Goal: Task Accomplishment & Management: Manage account settings

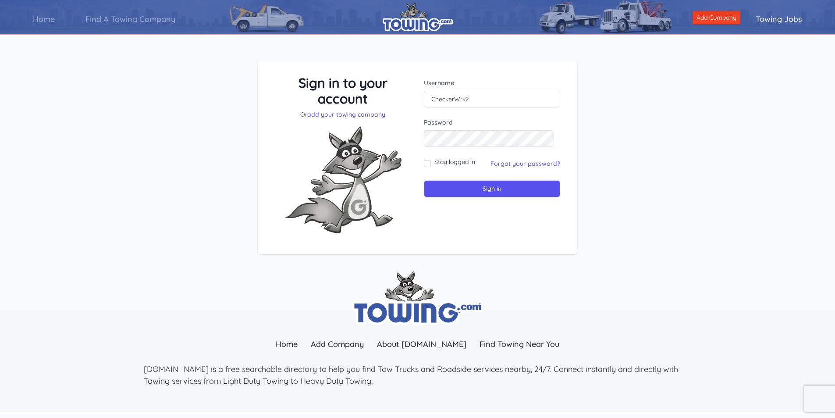
click at [459, 126] on label "Password" at bounding box center [492, 122] width 136 height 9
click at [424, 180] on input "Sign in" at bounding box center [492, 188] width 136 height 17
drag, startPoint x: 485, startPoint y: 110, endPoint x: 491, endPoint y: 94, distance: 17.2
click at [486, 105] on form "Username Password Stay logged in" at bounding box center [492, 137] width 136 height 119
click at [492, 92] on input "text" at bounding box center [492, 99] width 136 height 17
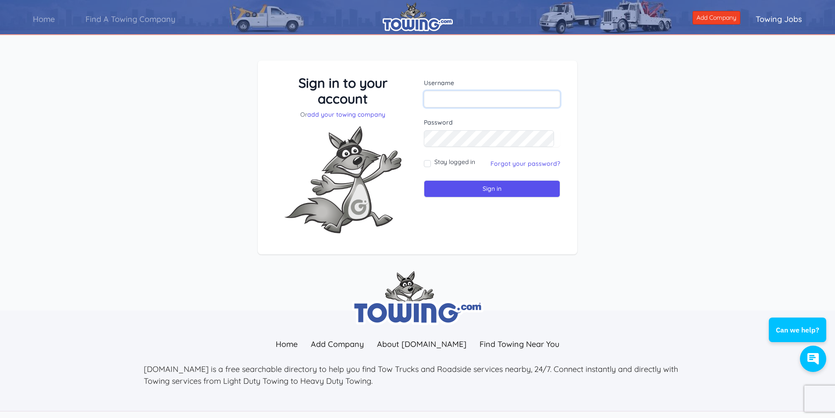
click at [489, 98] on input "text" at bounding box center [492, 99] width 136 height 17
click at [534, 159] on link "Forgot your password?" at bounding box center [525, 163] width 70 height 8
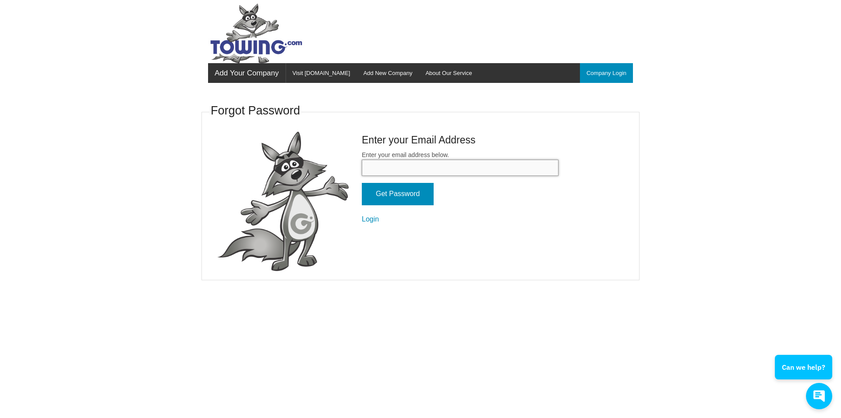
click at [446, 159] on input "Enter your email address below." at bounding box center [460, 167] width 197 height 16
type input "checkerwrk2@aol.com"
click at [362, 183] on input "Get Password" at bounding box center [398, 194] width 72 height 22
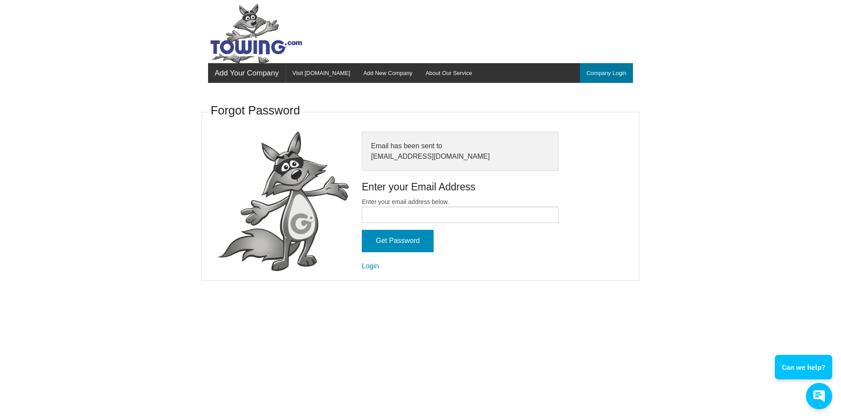
click at [598, 73] on link "Company Login" at bounding box center [606, 73] width 53 height 20
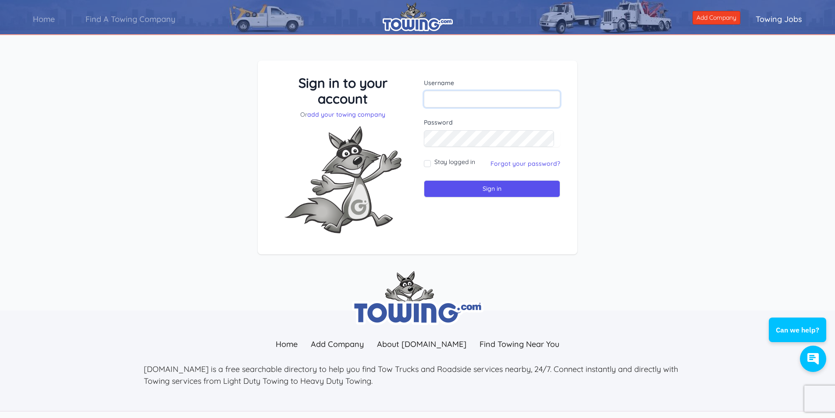
click at [478, 101] on input "text" at bounding box center [492, 99] width 136 height 17
type input "checkerwrk2"
click at [424, 180] on input "Sign in" at bounding box center [492, 188] width 136 height 17
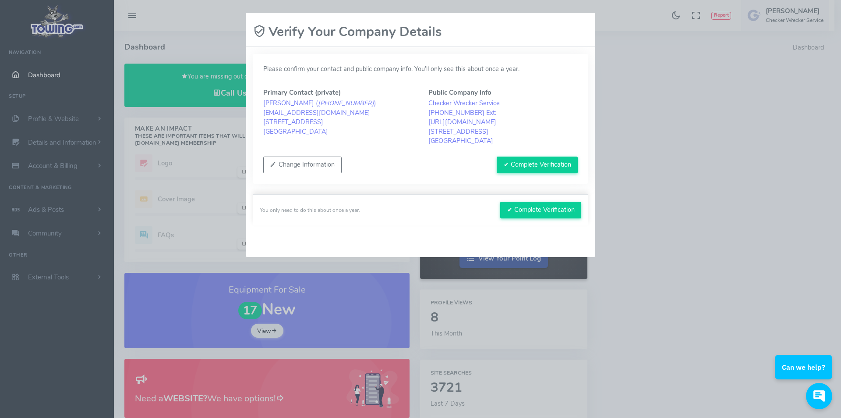
drag, startPoint x: 560, startPoint y: 171, endPoint x: 303, endPoint y: 177, distance: 257.7
click at [303, 181] on div "Please confirm your contact and public company info. You’ll only see this about…" at bounding box center [421, 119] width 336 height 130
click at [309, 159] on button "Change Information" at bounding box center [302, 164] width 78 height 17
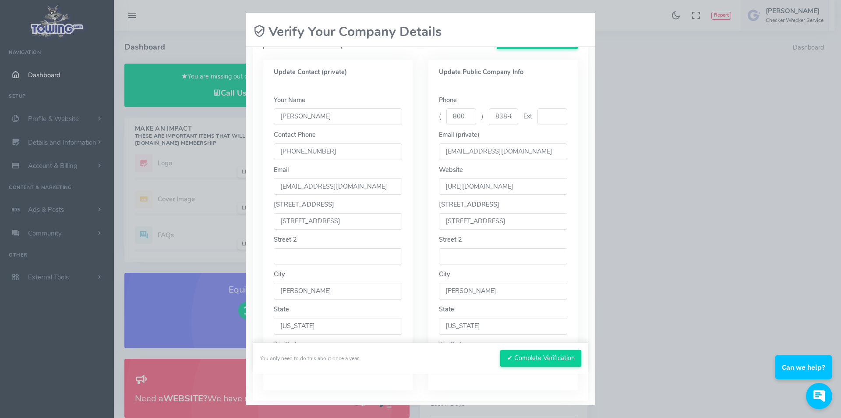
scroll to position [131, 0]
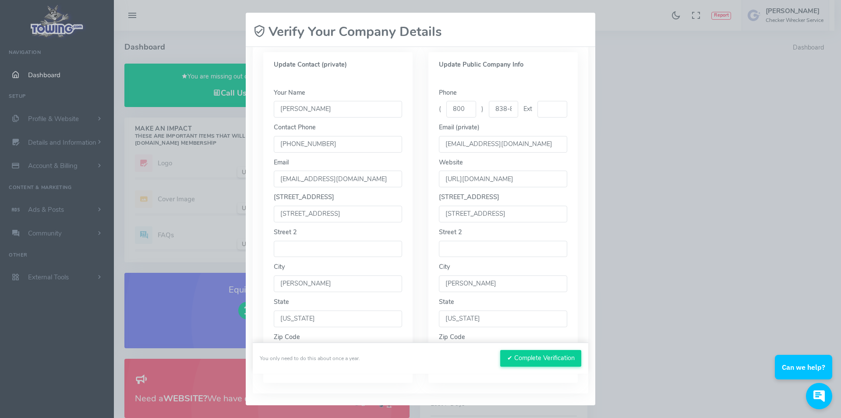
click at [358, 215] on input "1502 SW 2nd Street" at bounding box center [338, 213] width 128 height 17
type input "313 sw McKinley Ave"
click at [521, 221] on input "1502 SW 2nd Street" at bounding box center [503, 213] width 128 height 17
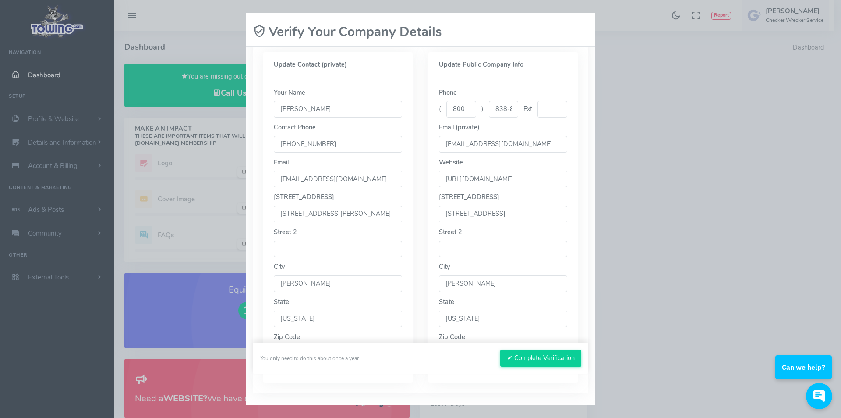
click at [522, 219] on input "1502 SW 2nd Street" at bounding box center [503, 213] width 128 height 17
type input "313 sw McKinley Ave"
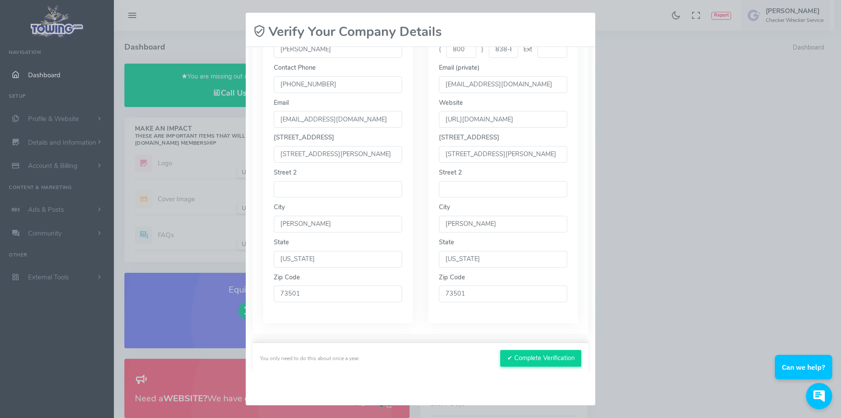
scroll to position [193, 0]
click at [520, 358] on button "✔ Complete Verification" at bounding box center [540, 358] width 81 height 17
click at [535, 358] on button "✔ Complete Verification" at bounding box center [540, 358] width 81 height 17
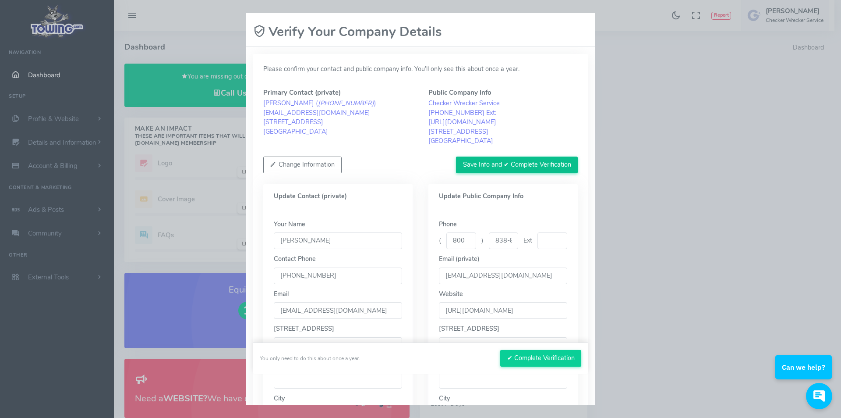
click at [497, 159] on button "Save Info and ✔ Complete Verification" at bounding box center [517, 164] width 122 height 17
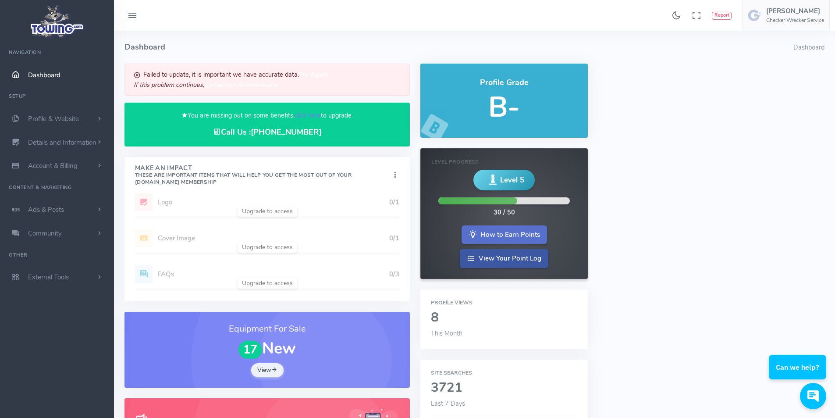
click at [513, 230] on link "How to Earn Points" at bounding box center [503, 234] width 85 height 19
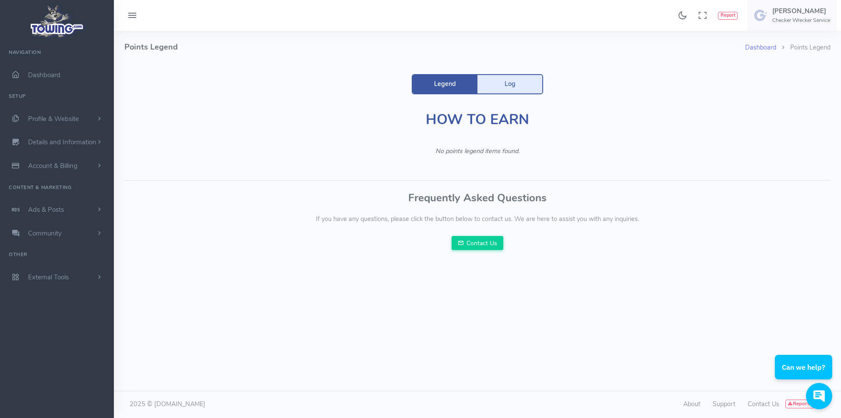
click at [509, 79] on link "Log" at bounding box center [510, 84] width 65 height 18
click at [433, 82] on link "Legend" at bounding box center [445, 84] width 65 height 18
click at [47, 74] on span "Dashboard" at bounding box center [44, 75] width 32 height 9
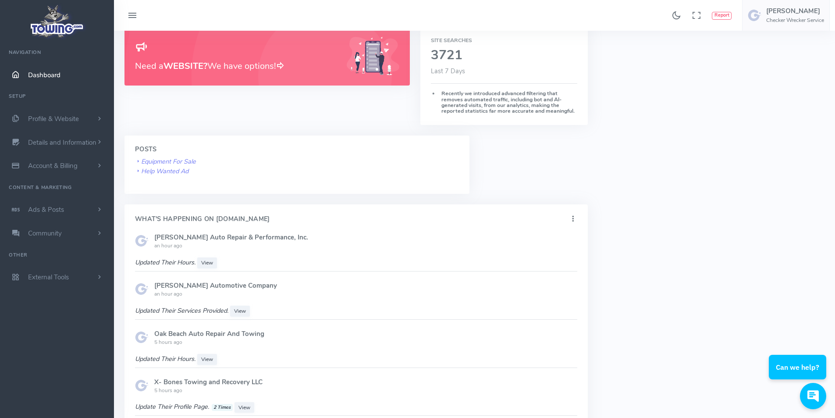
scroll to position [350, 0]
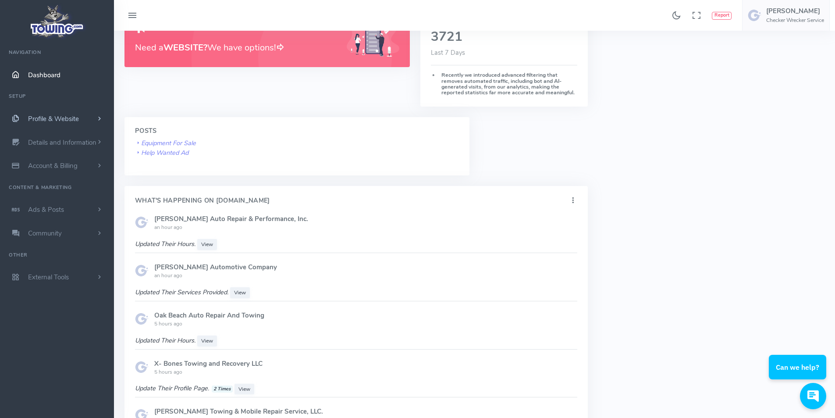
click at [25, 120] on icon "scrollable content" at bounding box center [15, 118] width 22 height 9
click at [31, 133] on link "Homepage Content" at bounding box center [68, 136] width 92 height 18
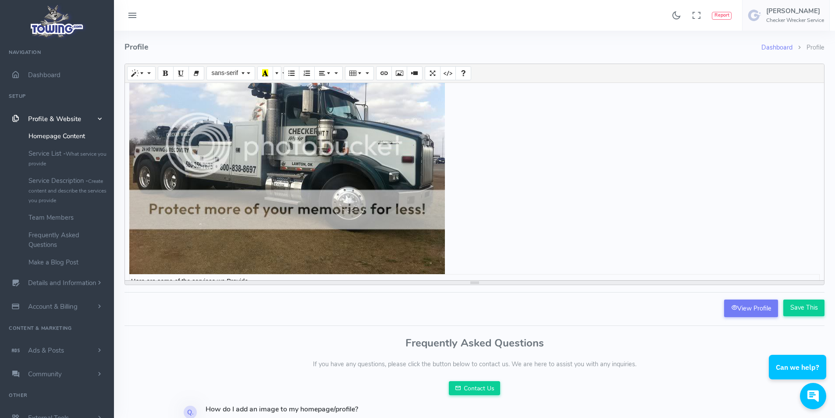
scroll to position [131, 0]
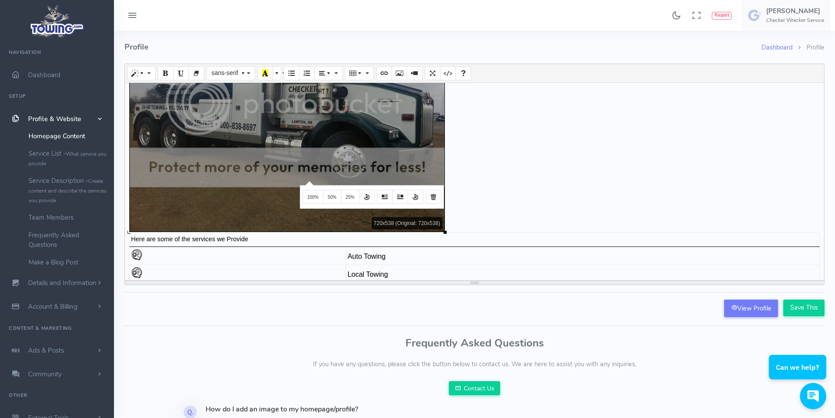
click at [308, 180] on div "Create your long description... 720x538 (Original: 720x538) Checker Wrecker & A…" at bounding box center [474, 181] width 699 height 197
click at [428, 195] on button "Remove Image" at bounding box center [433, 197] width 16 height 14
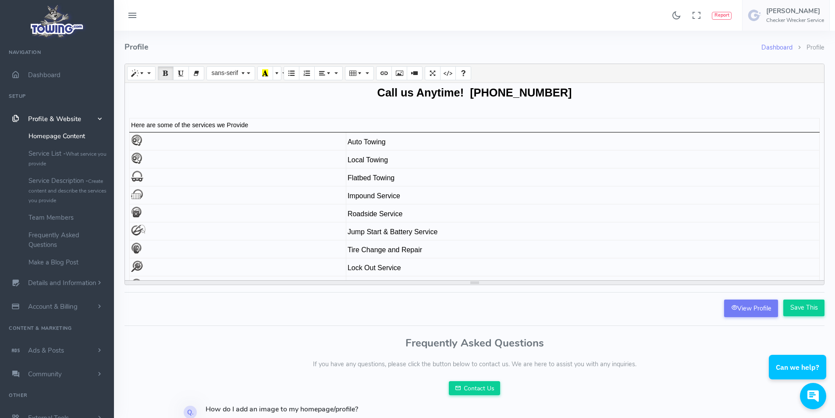
scroll to position [0, 0]
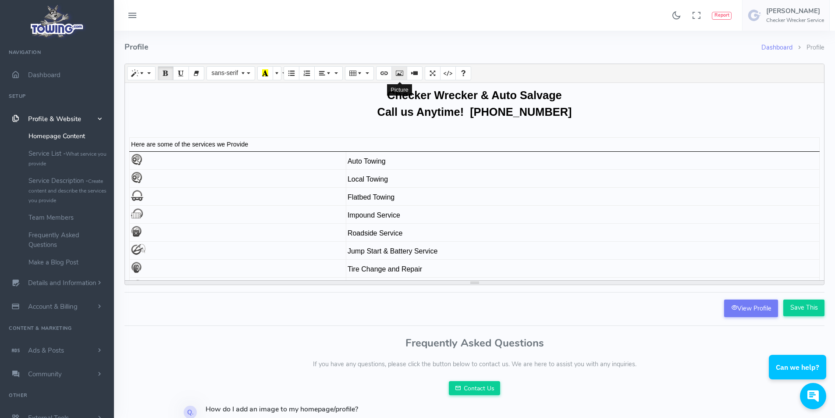
click at [396, 80] on button "Picture" at bounding box center [399, 73] width 16 height 14
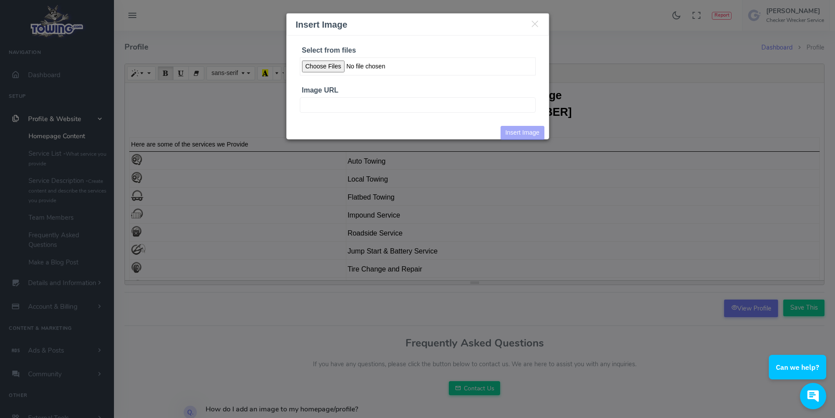
click at [334, 65] on input "Select from files" at bounding box center [418, 66] width 236 height 18
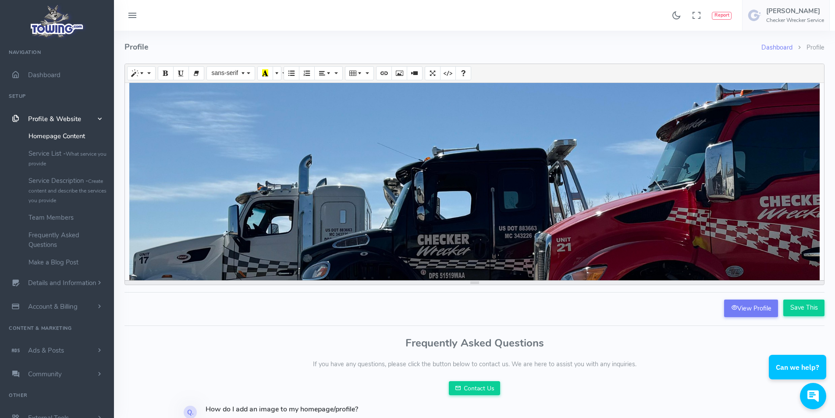
scroll to position [219, 0]
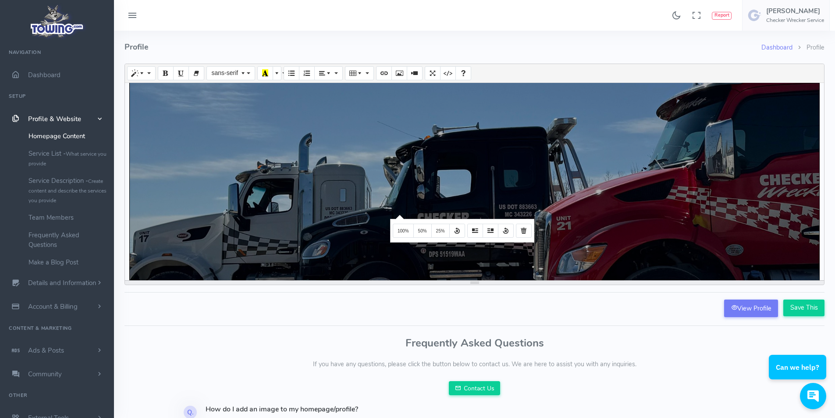
click at [398, 214] on div "Create your long description... 1575x1575 (Original: 2048x2048) Checker Wrecker…" at bounding box center [474, 181] width 699 height 197
click at [418, 230] on span "50%" at bounding box center [422, 230] width 9 height 5
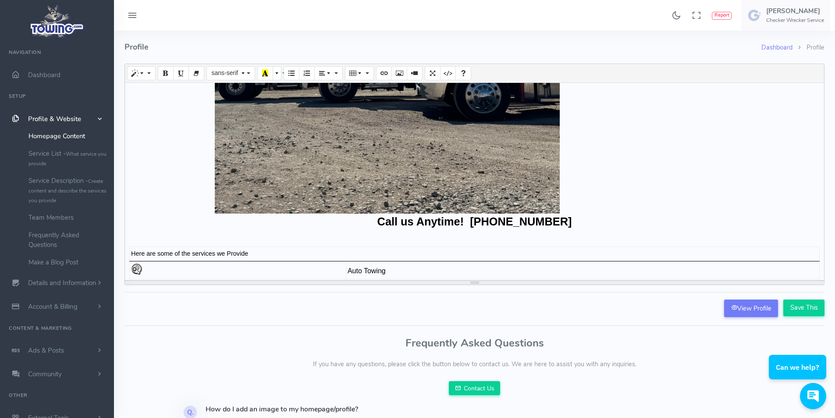
click at [409, 177] on div "Create your long description... 1575x1575 (Original: 2048x2048) Checker Wrecker…" at bounding box center [474, 181] width 699 height 197
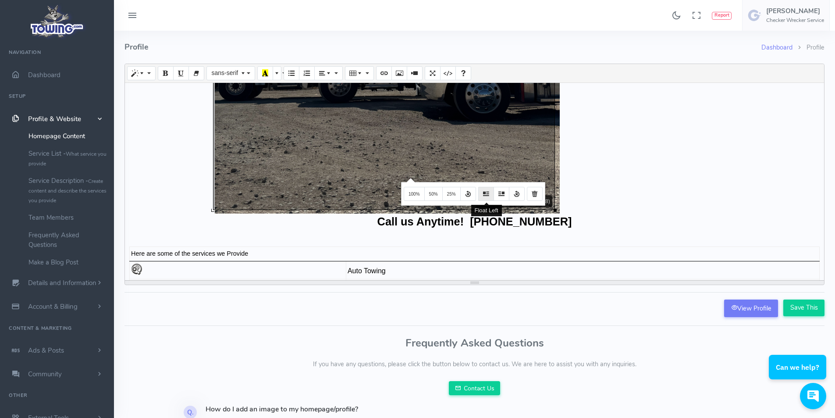
click at [491, 197] on button "Float Left" at bounding box center [486, 194] width 16 height 14
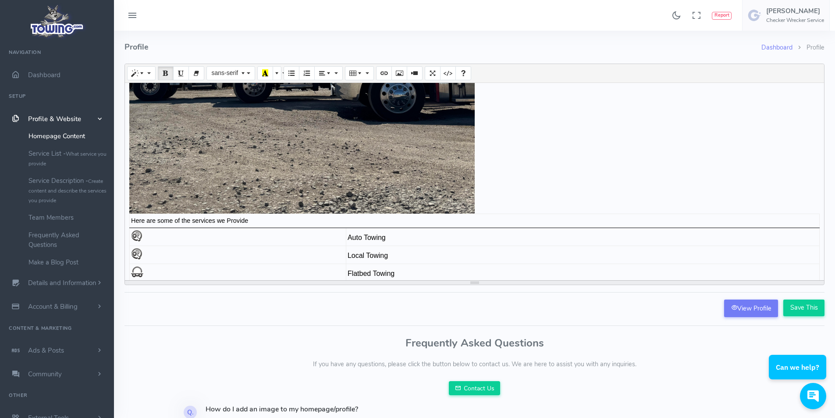
scroll to position [0, 0]
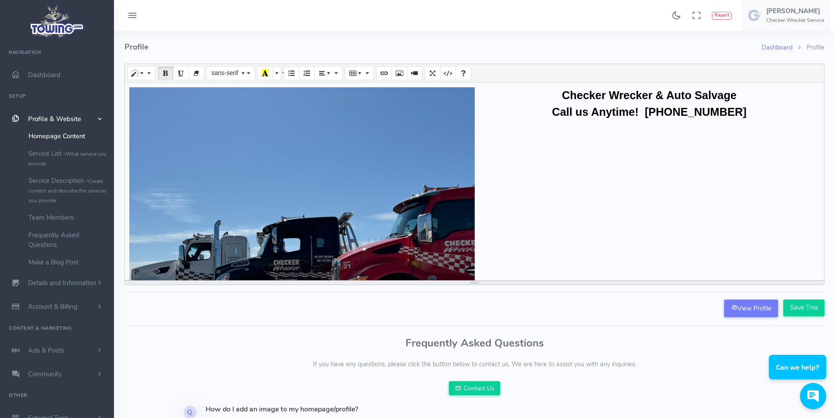
click at [432, 182] on div "Create your long description... 780x780 (Original: 2048x2048) Checker Wrecker &…" at bounding box center [474, 181] width 699 height 197
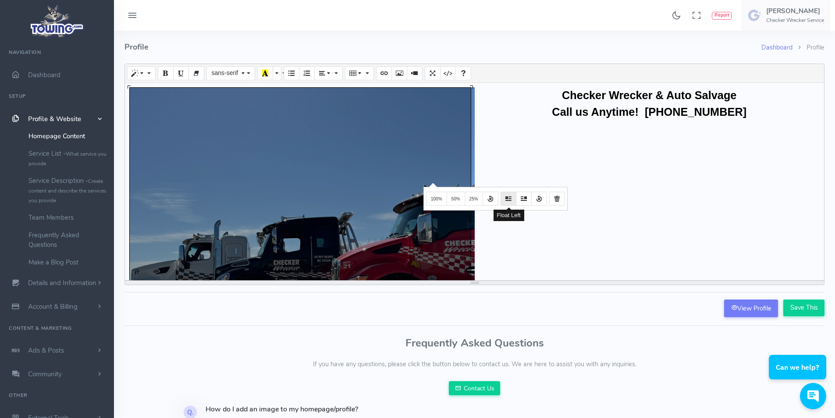
click at [507, 196] on icon "Float Left" at bounding box center [508, 198] width 6 height 7
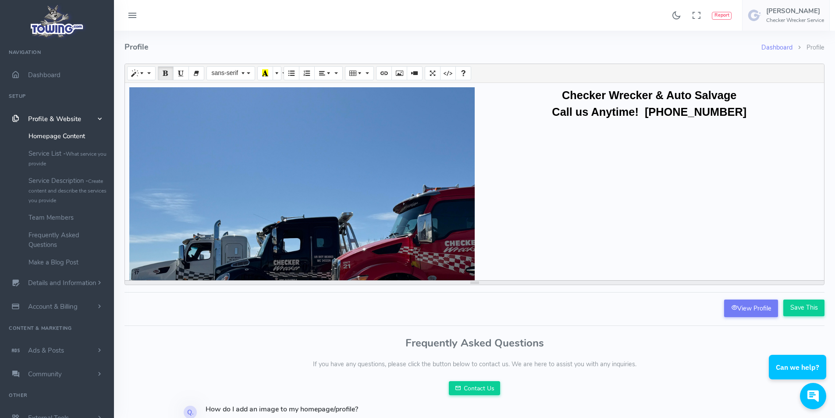
click at [443, 198] on div "Create your long description... 780x780 (Original: 2048x2048) Checker Wrecker &…" at bounding box center [474, 181] width 699 height 197
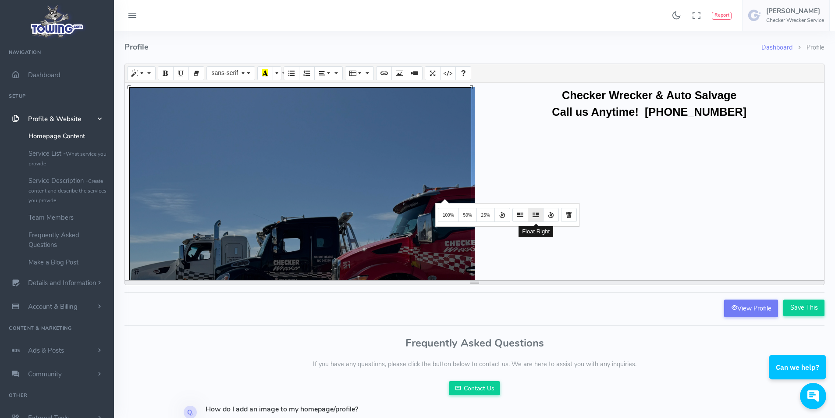
click at [534, 215] on icon "Float Right" at bounding box center [535, 214] width 6 height 7
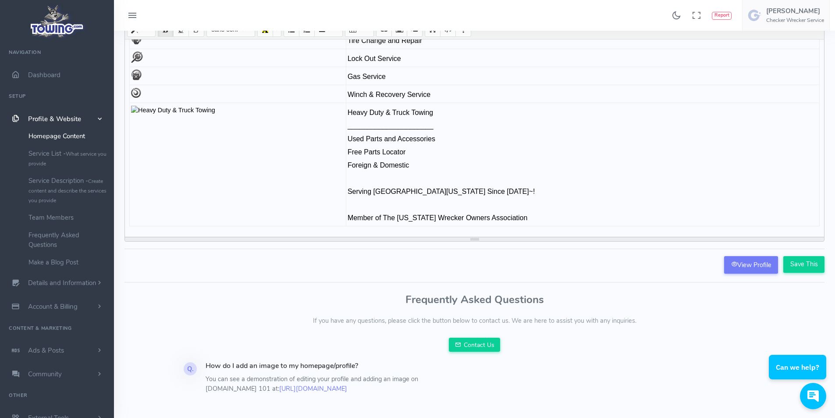
scroll to position [44, 0]
click at [262, 117] on td at bounding box center [238, 164] width 216 height 123
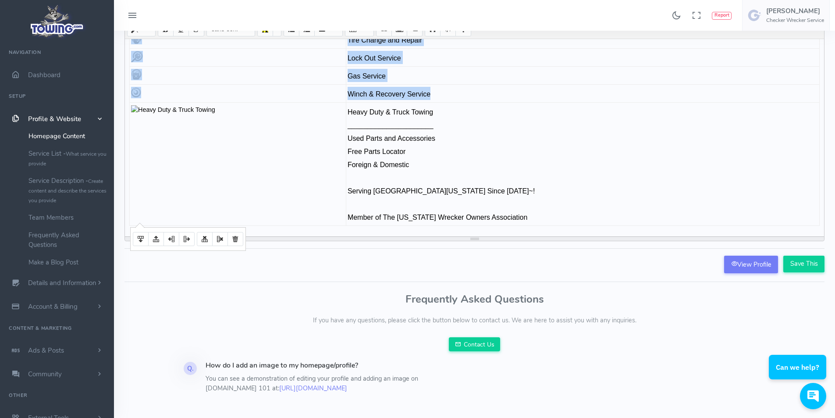
drag, startPoint x: 230, startPoint y: 105, endPoint x: 127, endPoint y: 110, distance: 103.5
click at [127, 110] on div "Checker Wrecker & Auto Salvage Call us Anytime! (580)355-7675 Here are some of …" at bounding box center [474, 137] width 699 height 197
click at [179, 117] on td at bounding box center [238, 164] width 216 height 123
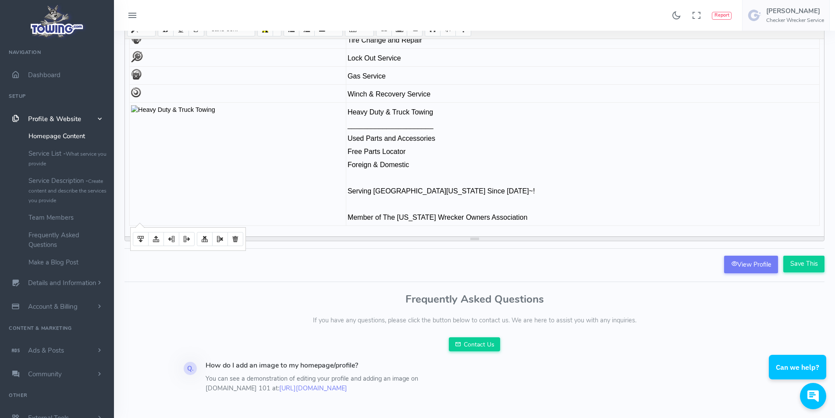
drag, startPoint x: 216, startPoint y: 108, endPoint x: 145, endPoint y: 107, distance: 70.1
click at [145, 107] on td at bounding box center [238, 164] width 216 height 123
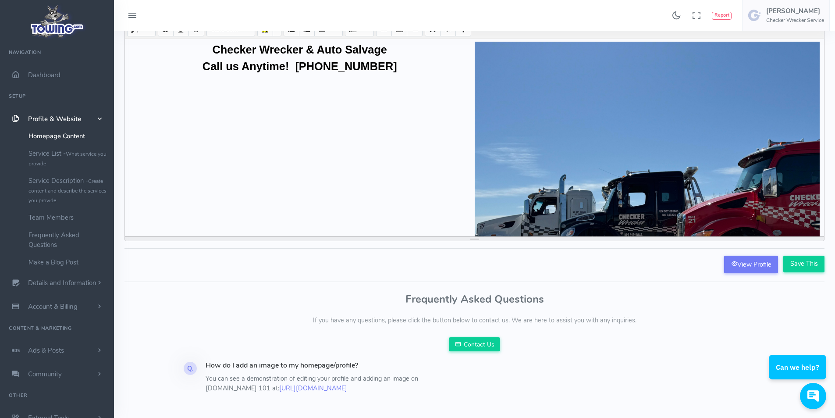
scroll to position [0, 0]
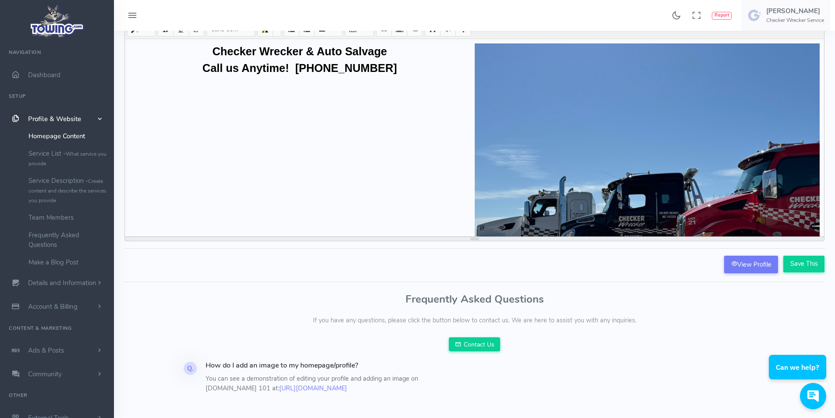
click at [653, 158] on div "Create your long description... 780x780 (Original: 2048x2048) Checker Wrecker &…" at bounding box center [474, 137] width 699 height 197
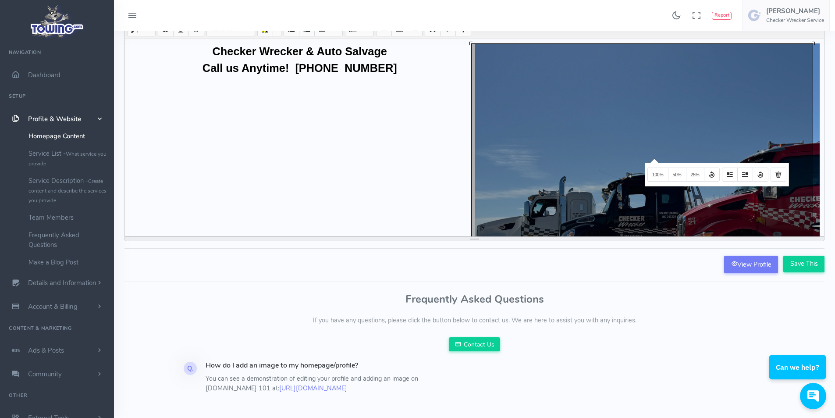
click at [698, 177] on button "25%" at bounding box center [695, 174] width 18 height 14
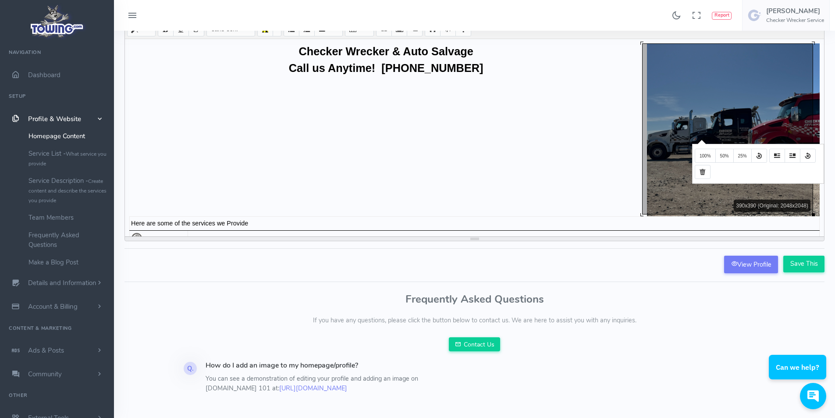
drag, startPoint x: 700, startPoint y: 139, endPoint x: 652, endPoint y: 162, distance: 53.1
click at [652, 162] on div "Create your long description... 390x390 (Original: 2048x2048) Checker Wrecker &…" at bounding box center [474, 137] width 699 height 197
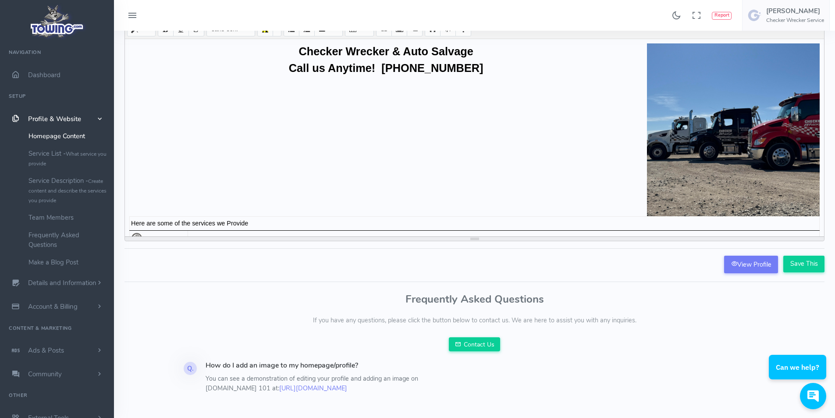
click at [653, 156] on div "Create your long description... 390x390 (Original: 2048x2048) Checker Wrecker &…" at bounding box center [474, 137] width 699 height 197
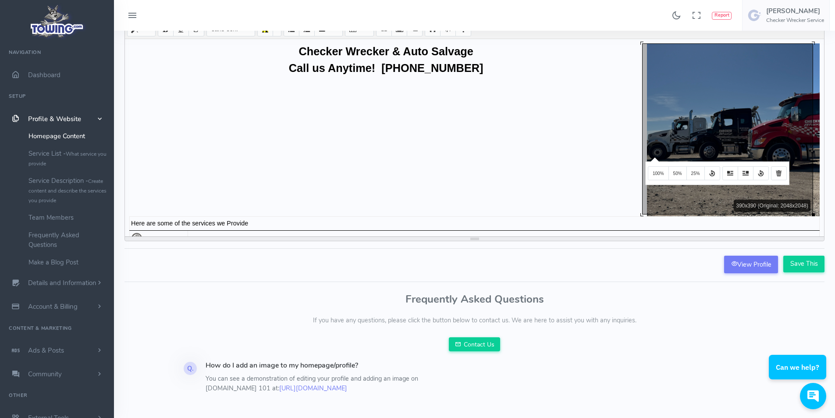
click at [653, 156] on div "Create your long description... 390x390 (Original: 2048x2048) Checker Wrecker &…" at bounding box center [474, 137] width 699 height 197
drag, startPoint x: 743, startPoint y: 118, endPoint x: 512, endPoint y: 160, distance: 234.8
click at [512, 160] on div "Create your long description... 390x390 (Original: 2048x2048) Checker Wrecker &…" at bounding box center [474, 137] width 699 height 197
click at [466, 153] on div "Checker Wrecker & Auto Salvage Call us Anytime! (580)355-7675 Here are some of …" at bounding box center [474, 137] width 699 height 197
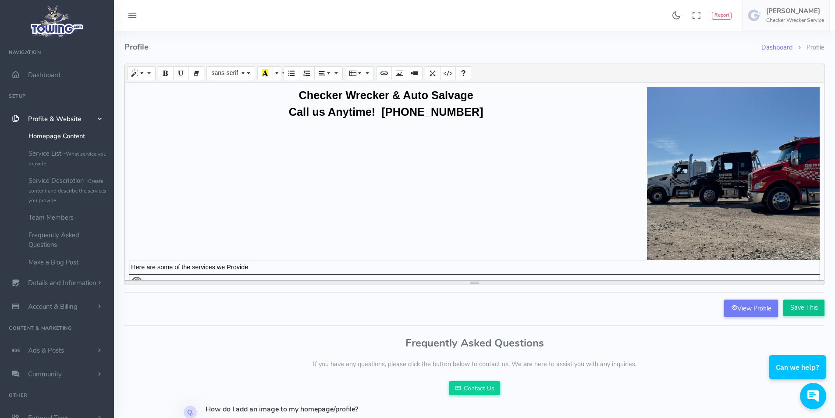
click at [798, 306] on input "Save This" at bounding box center [803, 307] width 41 height 17
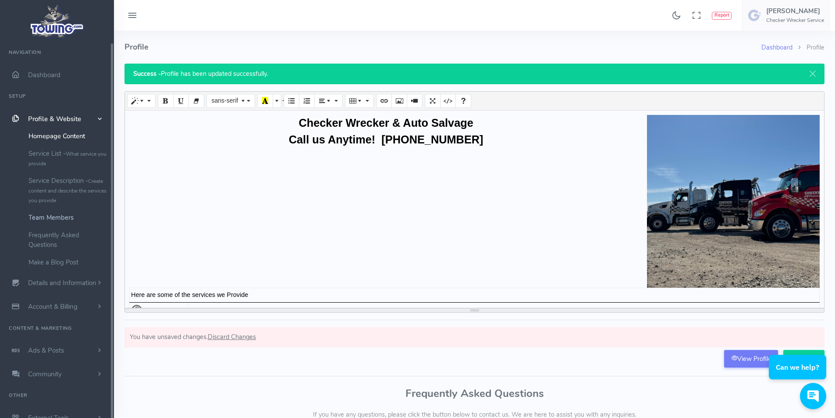
click at [68, 217] on link "Team Members" at bounding box center [68, 218] width 92 height 18
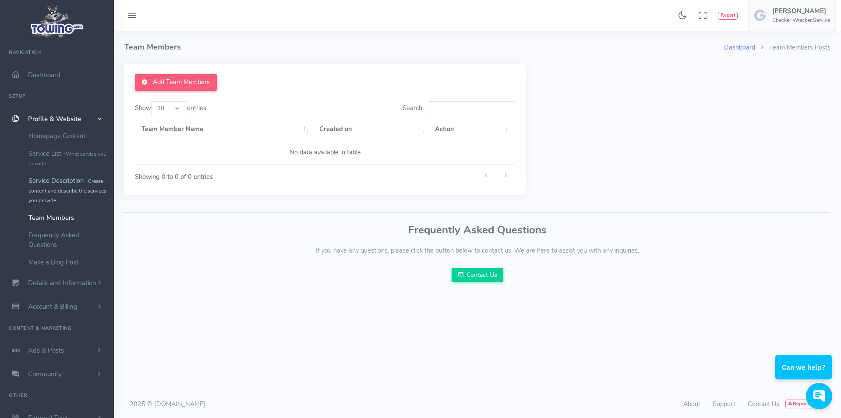
click at [66, 191] on small "Create content and describe the services you provide" at bounding box center [67, 190] width 78 height 26
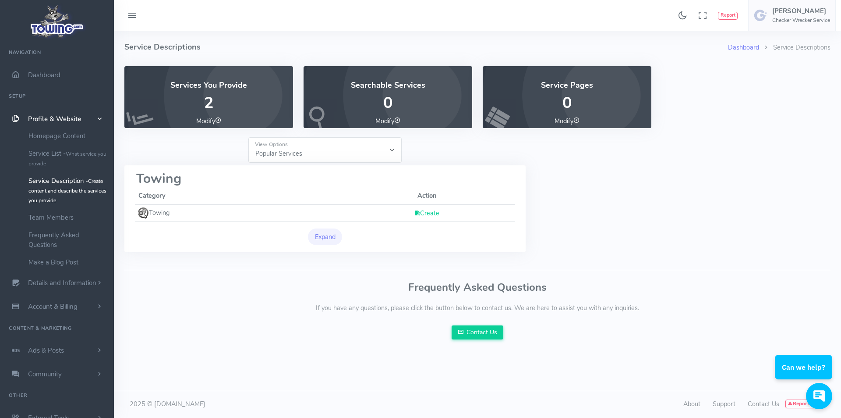
scroll to position [8, 0]
